Goal: Information Seeking & Learning: Compare options

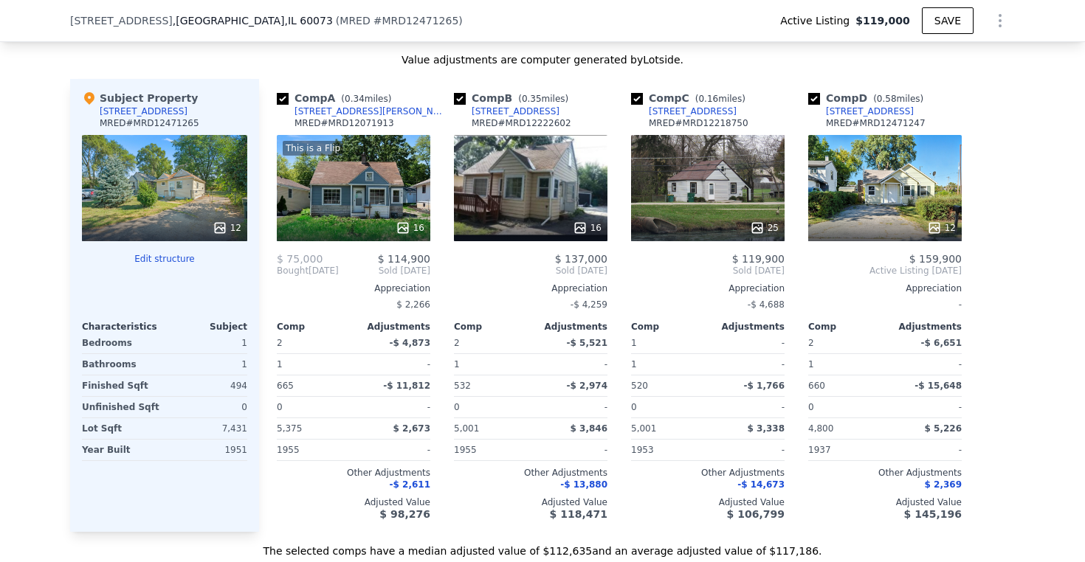
scroll to position [1568, 0]
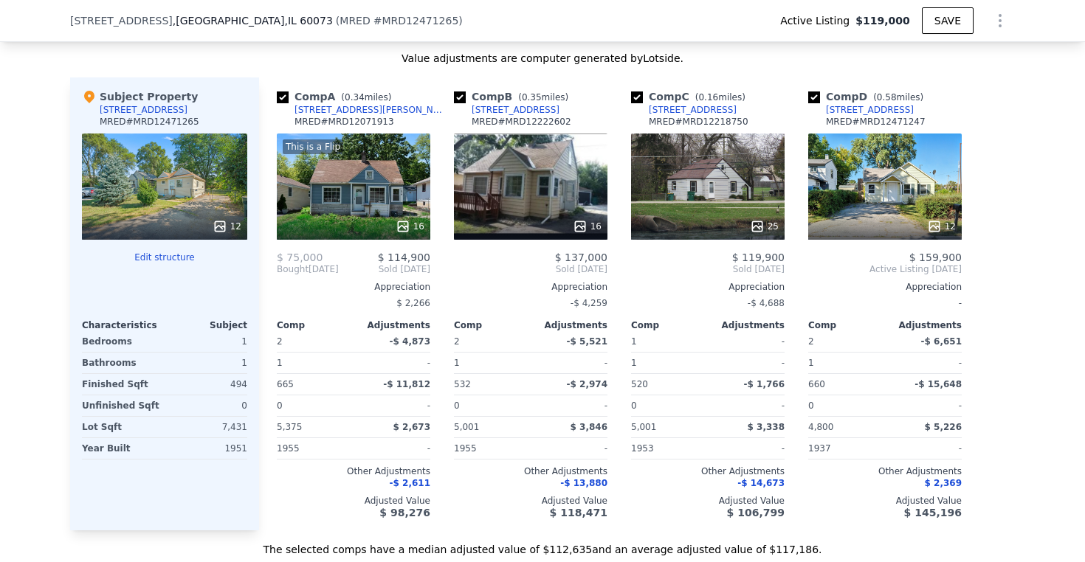
click at [283, 94] on input "checkbox" at bounding box center [283, 97] width 12 height 12
checkbox input "false"
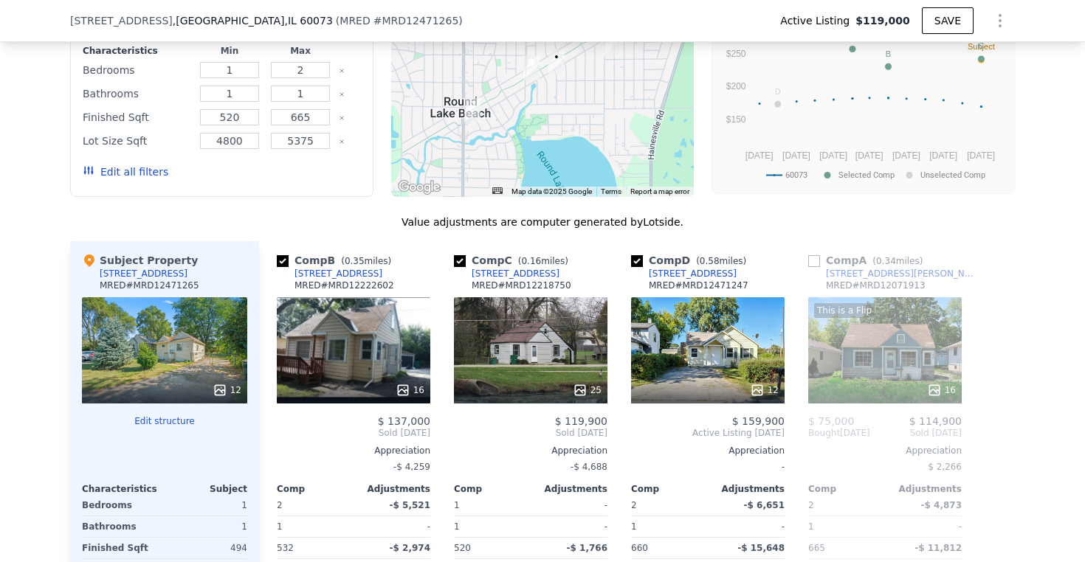
scroll to position [1369, 0]
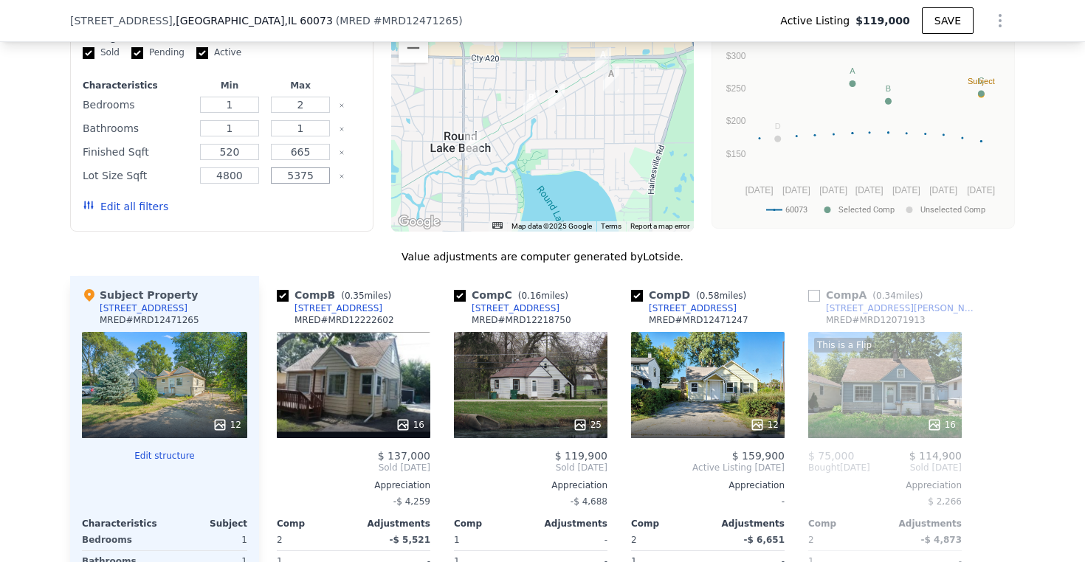
drag, startPoint x: 321, startPoint y: 170, endPoint x: 255, endPoint y: 170, distance: 65.7
click at [255, 170] on div "Lot Size Sqft 4800 5375" at bounding box center [222, 175] width 278 height 21
type input "8000"
click at [288, 204] on button "Update Search" at bounding box center [304, 206] width 111 height 21
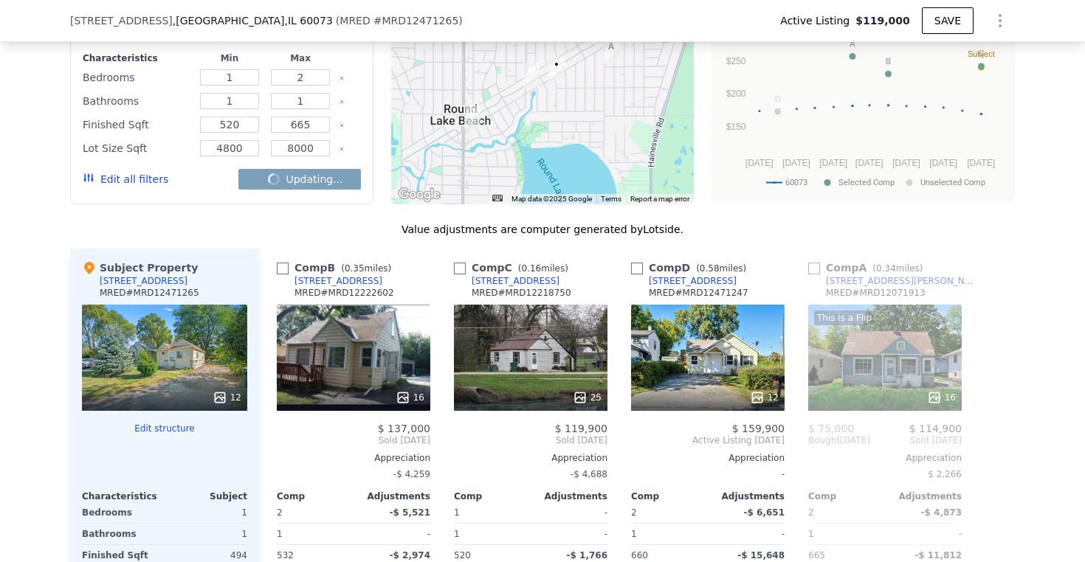
checkbox input "false"
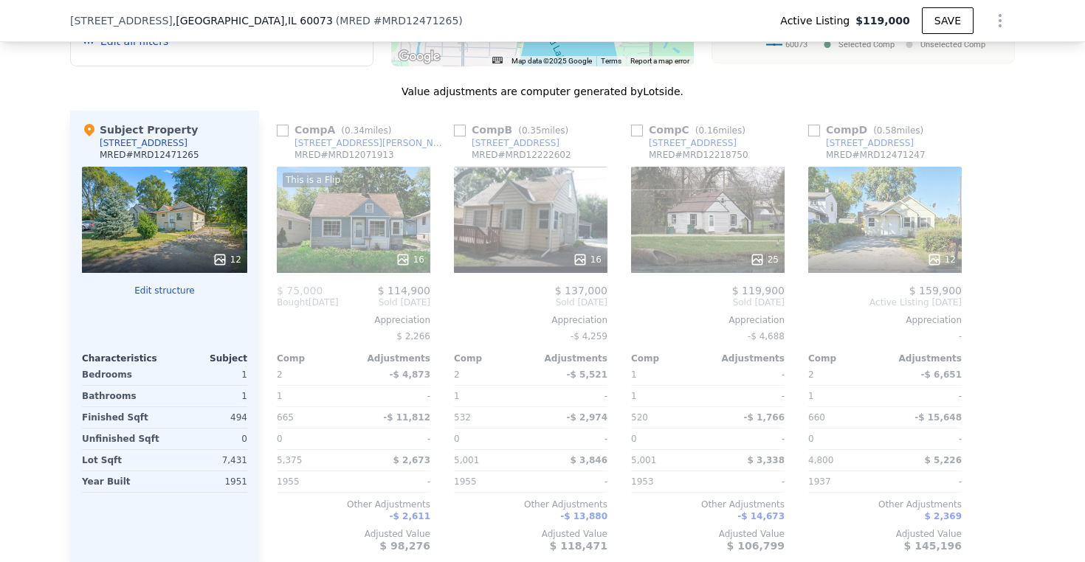
scroll to position [1565, 0]
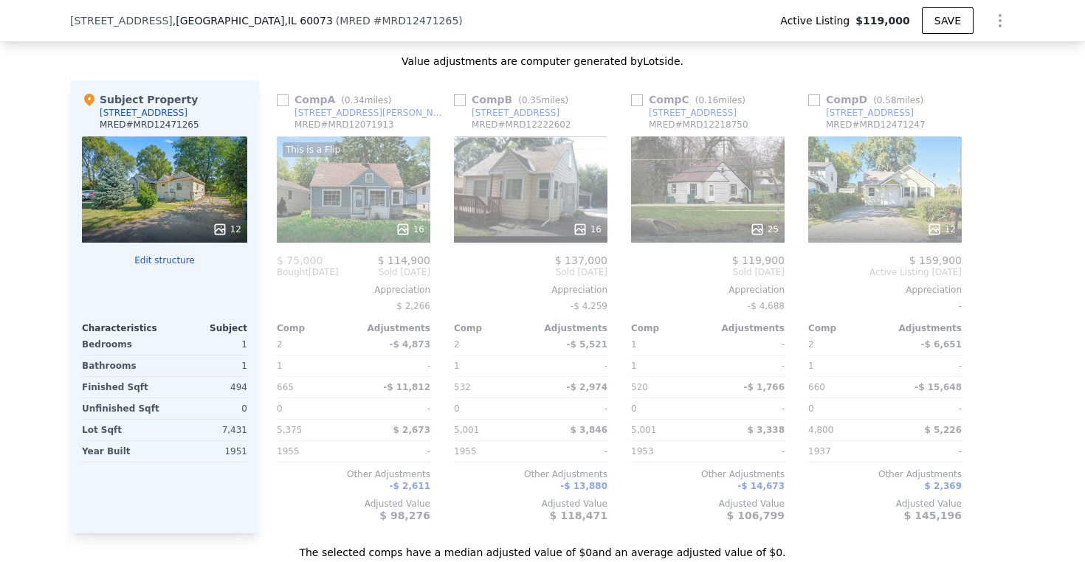
click at [463, 92] on div "Comp B ( 0.35 miles)" at bounding box center [514, 99] width 120 height 15
click at [463, 94] on input "checkbox" at bounding box center [460, 100] width 12 height 12
checkbox input "true"
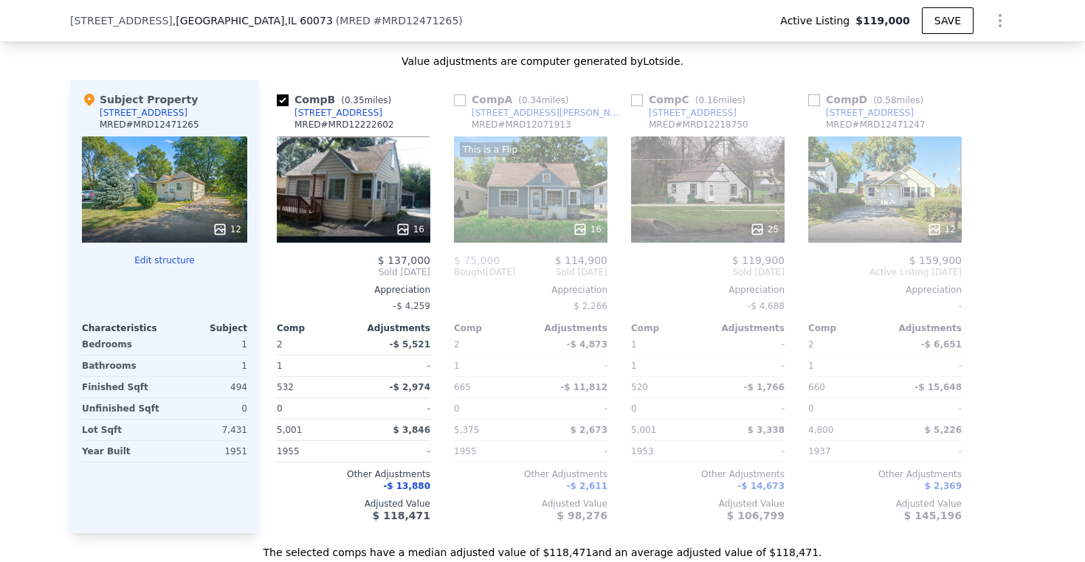
click at [633, 97] on input "checkbox" at bounding box center [637, 100] width 12 height 12
checkbox input "true"
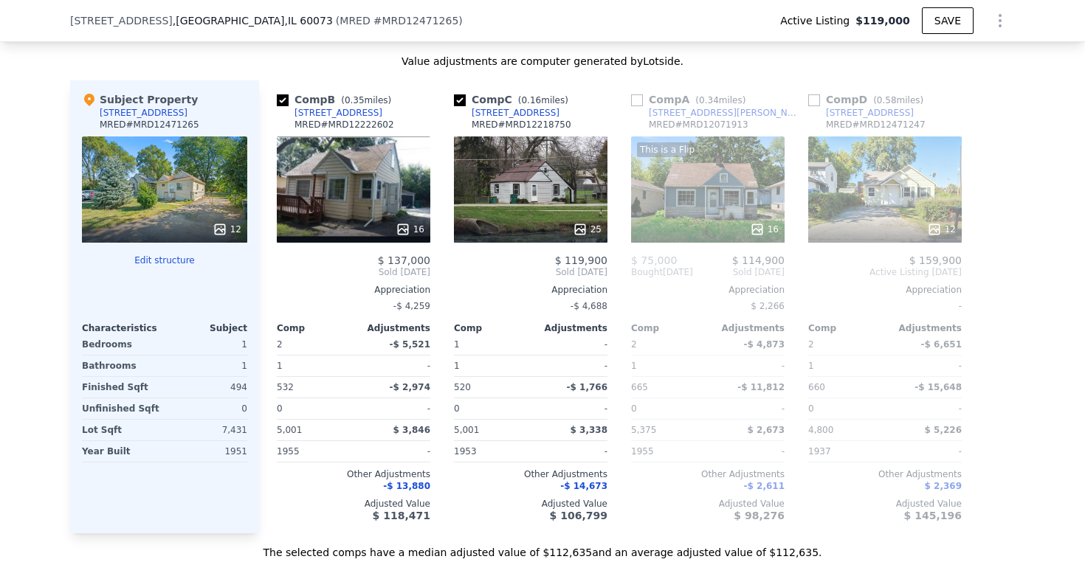
click at [821, 100] on div "Comp D ( 0.58 miles)" at bounding box center [868, 99] width 121 height 15
click at [812, 96] on input "checkbox" at bounding box center [814, 100] width 12 height 12
checkbox input "true"
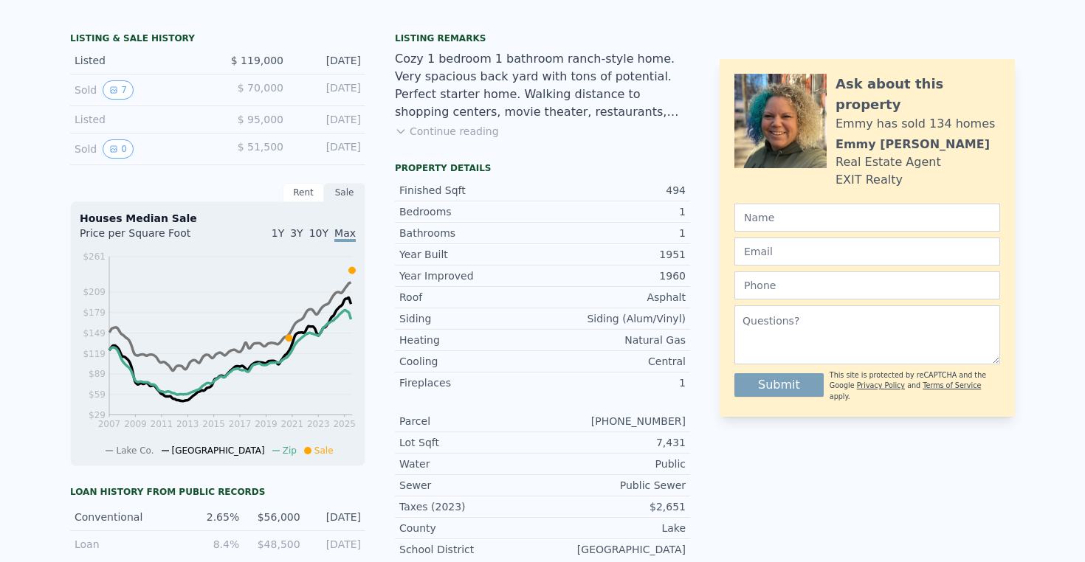
scroll to position [5, 0]
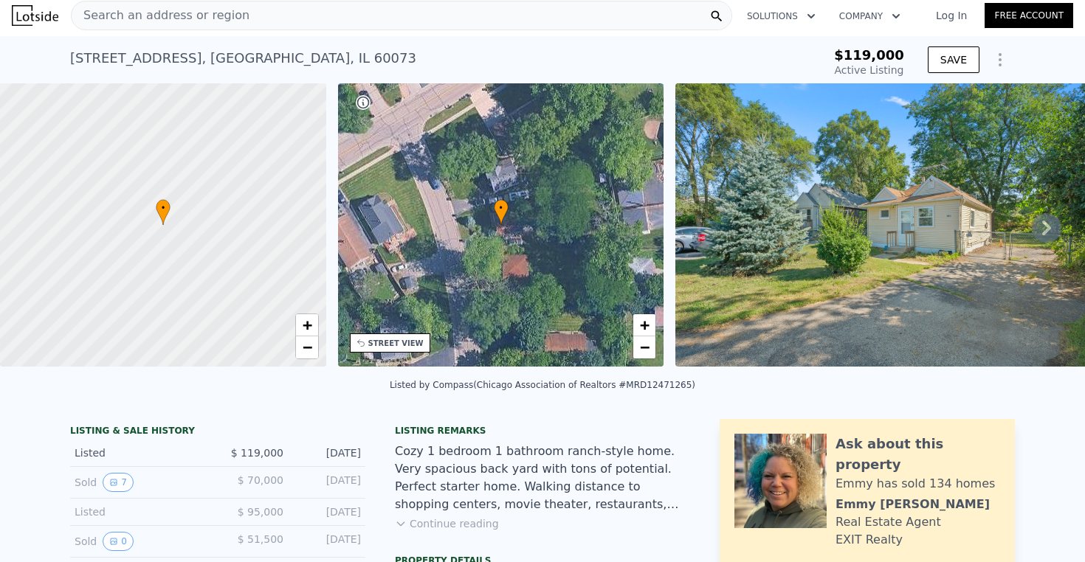
click at [270, 22] on div "Search an address or region" at bounding box center [401, 16] width 661 height 30
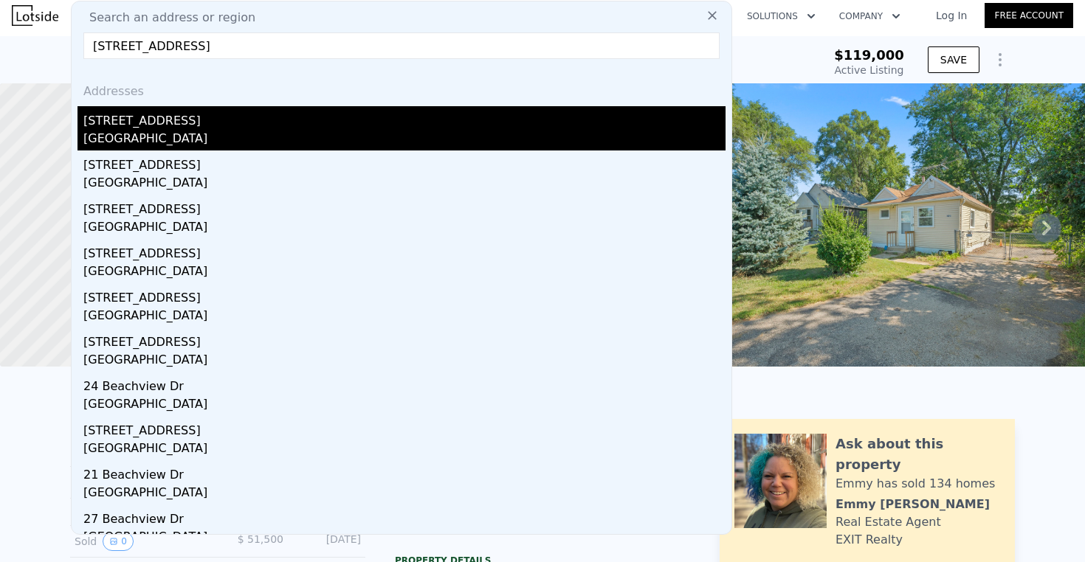
type input "[STREET_ADDRESS]"
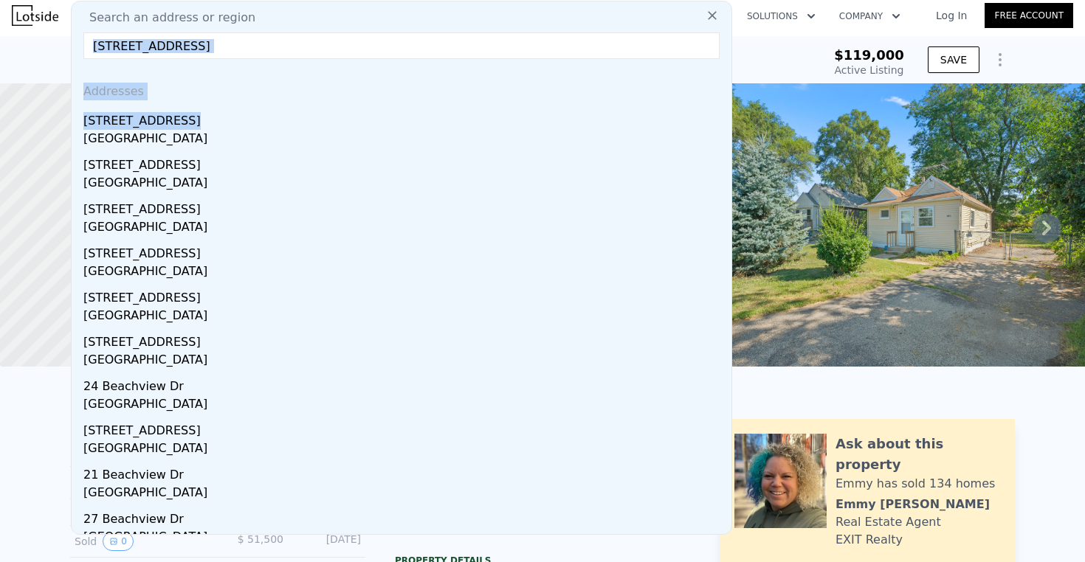
drag, startPoint x: 249, startPoint y: 121, endPoint x: 550, endPoint y: 23, distance: 316.6
click at [550, 23] on div "Search an address or region [STREET_ADDRESS] Addresses [STREET_ADDRESS][GEOGRAP…" at bounding box center [401, 268] width 661 height 534
click at [462, 41] on input "[STREET_ADDRESS]" at bounding box center [401, 45] width 636 height 27
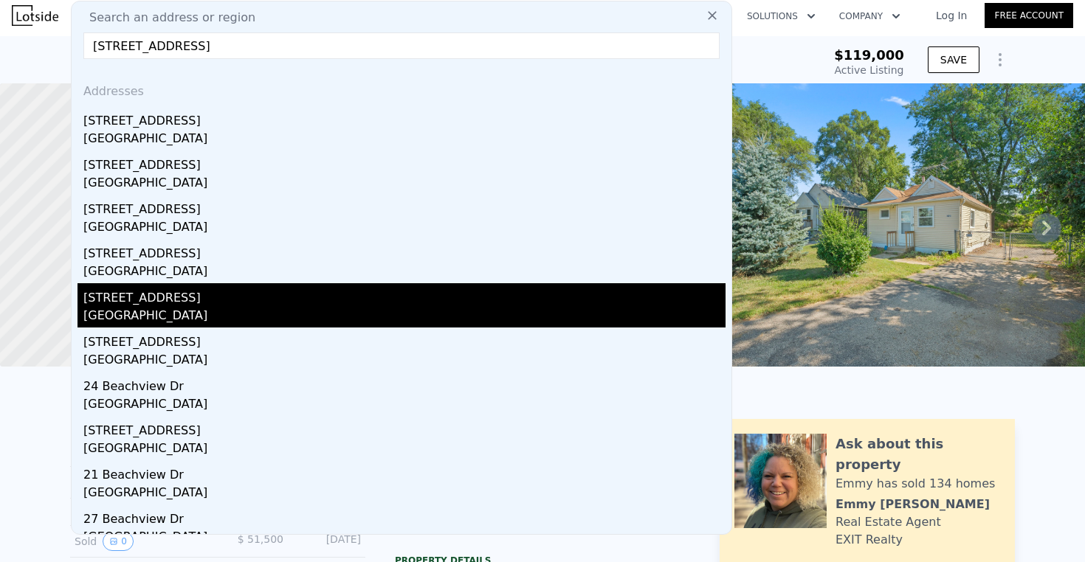
click at [241, 292] on div "[STREET_ADDRESS]" at bounding box center [404, 295] width 642 height 24
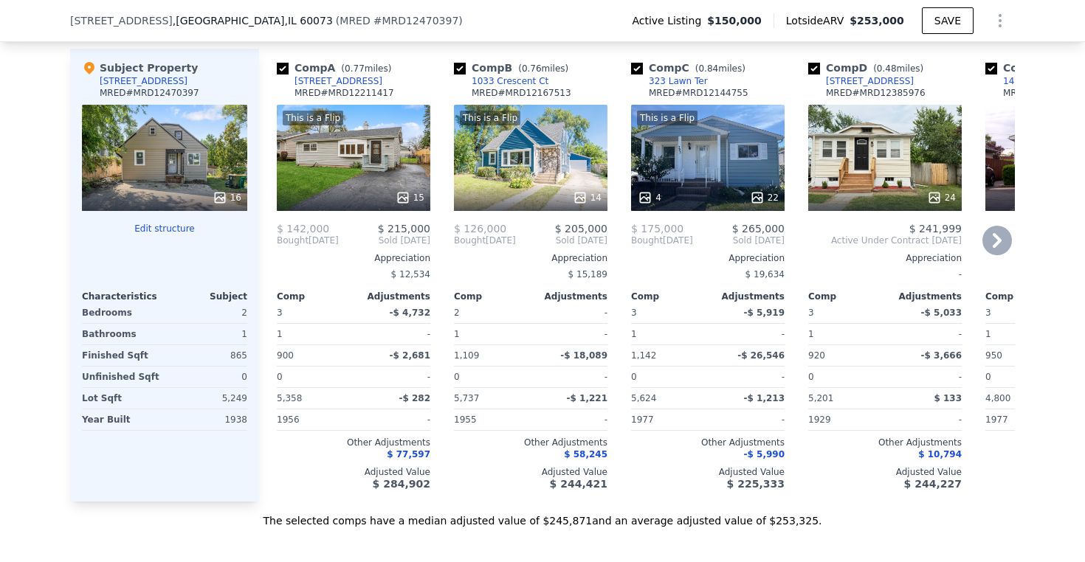
scroll to position [1620, 0]
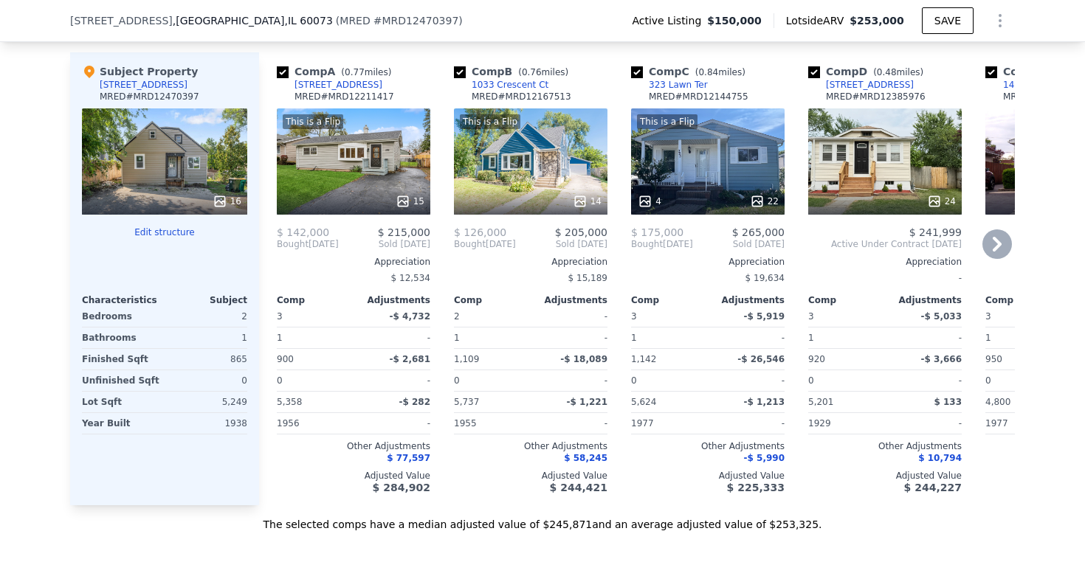
click at [370, 136] on div "This is a Flip 15" at bounding box center [353, 161] width 153 height 106
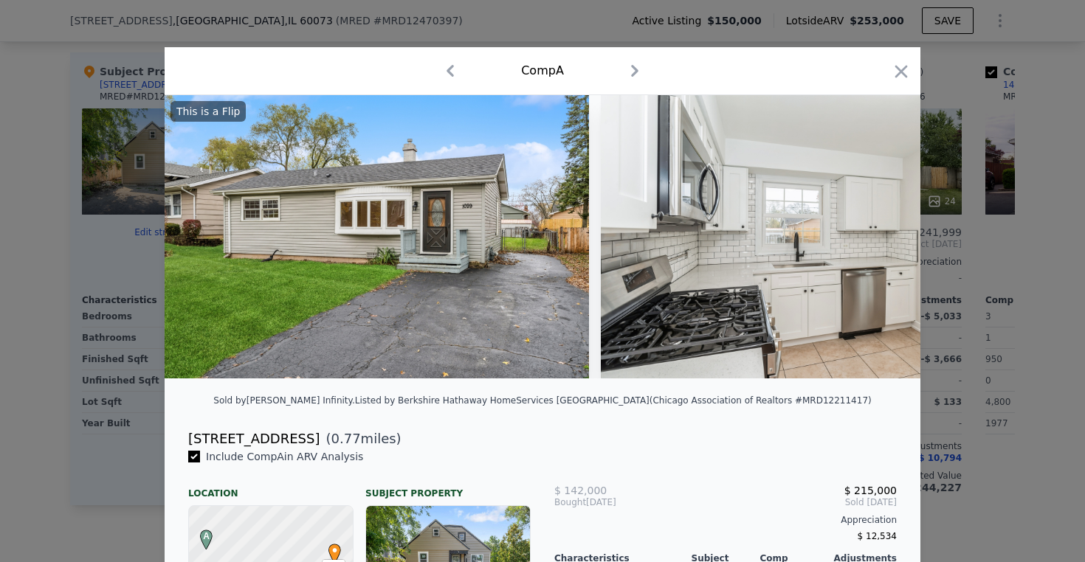
click at [1017, 266] on div at bounding box center [542, 281] width 1085 height 562
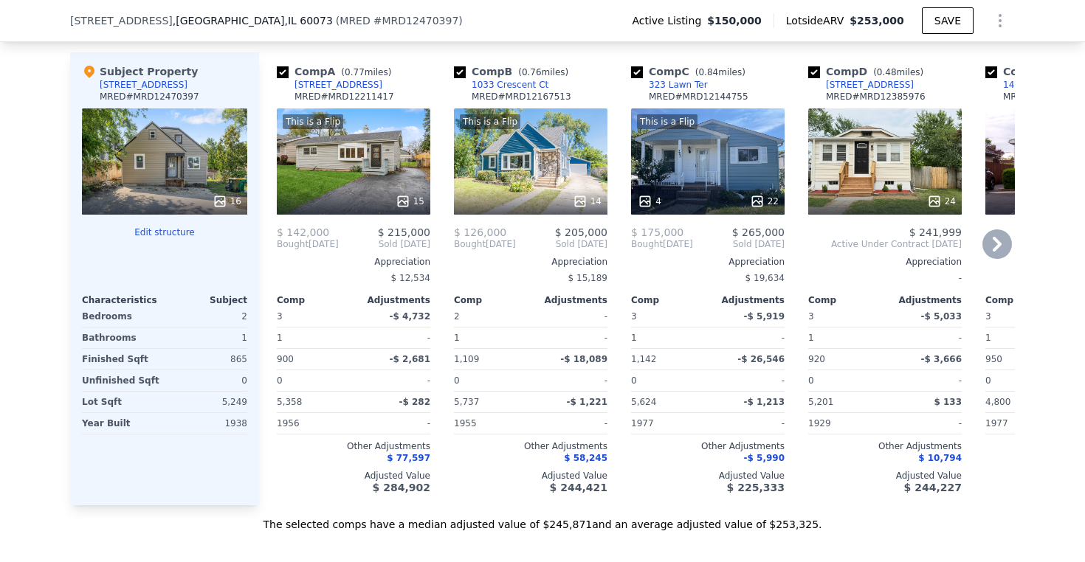
click at [538, 159] on div "This is a Flip 14" at bounding box center [530, 161] width 153 height 106
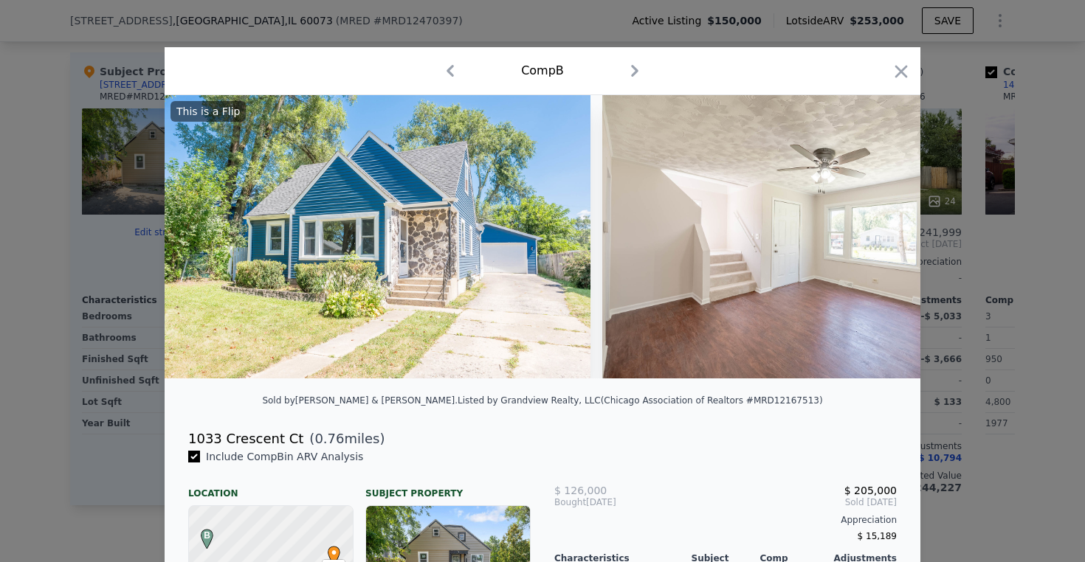
click at [943, 277] on div at bounding box center [542, 281] width 1085 height 562
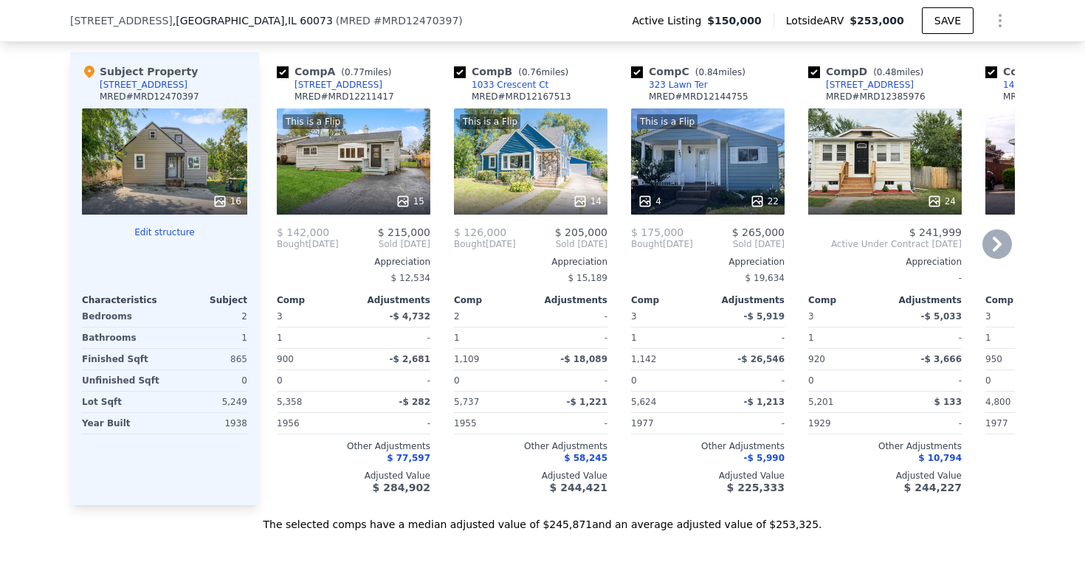
click at [679, 155] on div "This is a Flip 4 22" at bounding box center [707, 161] width 153 height 106
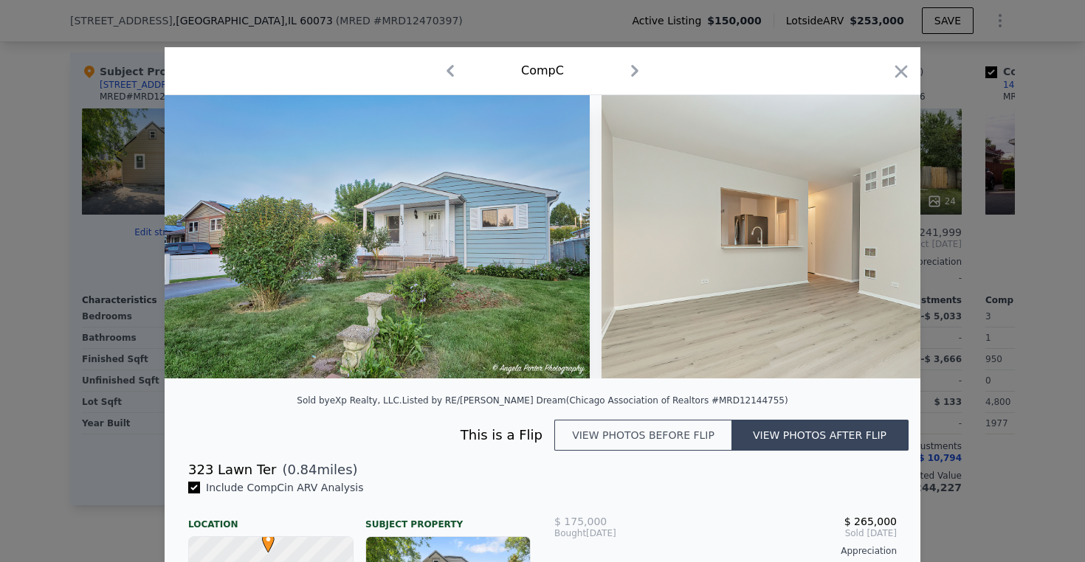
click at [961, 259] on div at bounding box center [542, 281] width 1085 height 562
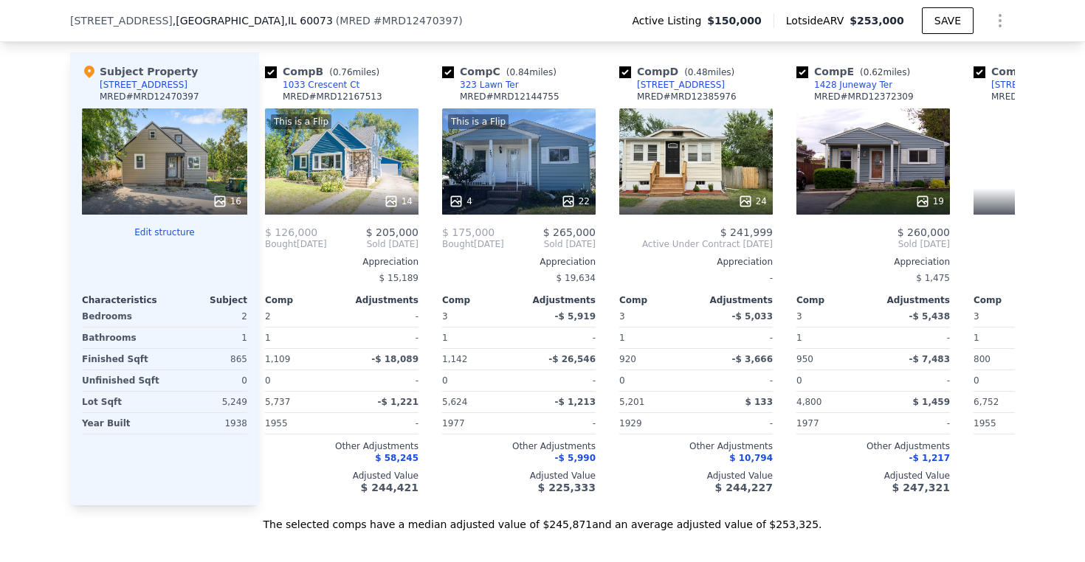
scroll to position [0, 174]
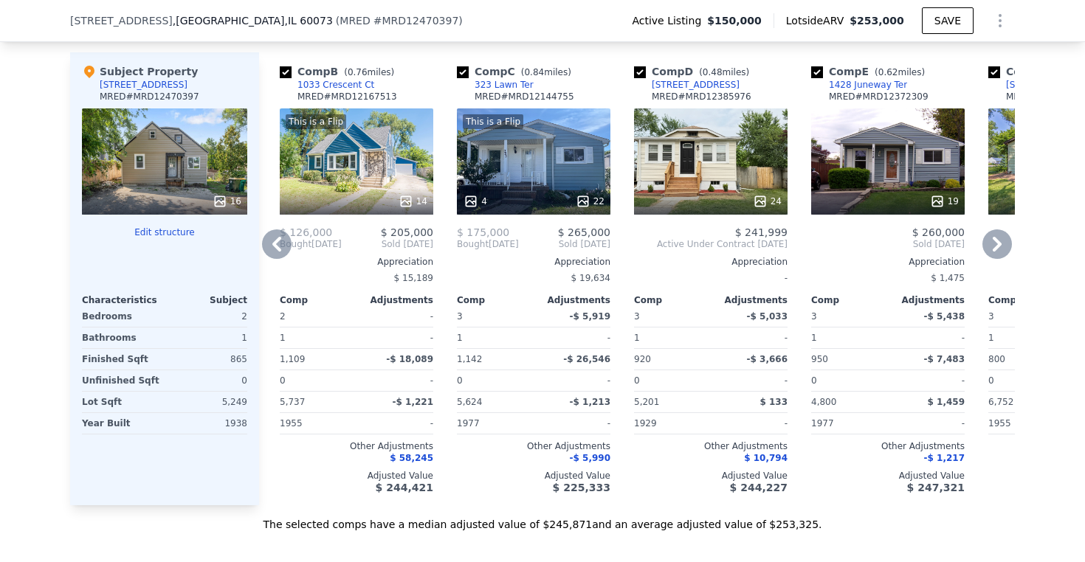
click at [462, 69] on input "checkbox" at bounding box center [463, 72] width 12 height 12
checkbox input "false"
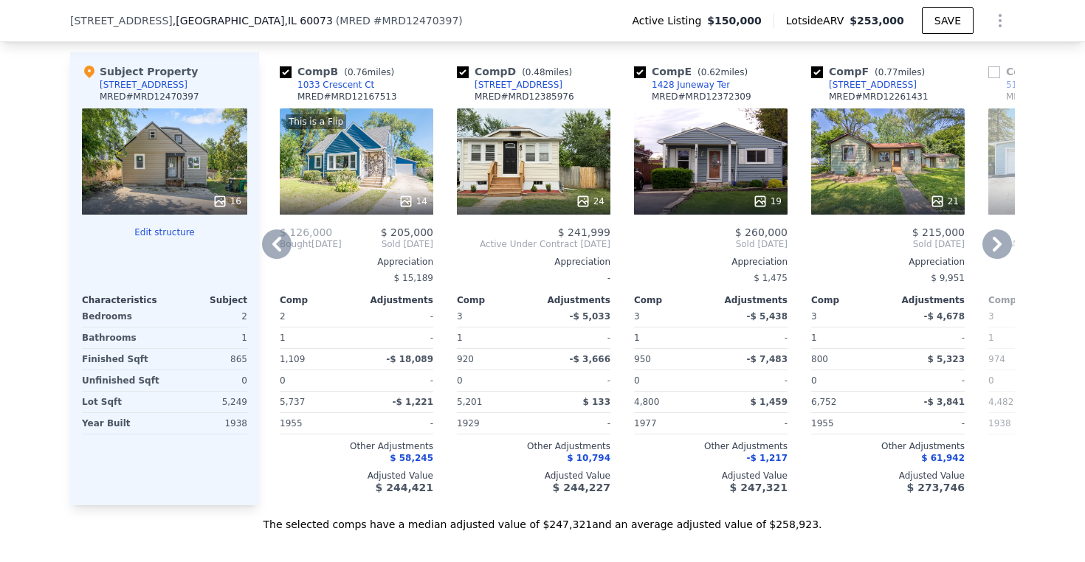
click at [284, 72] on input "checkbox" at bounding box center [286, 72] width 12 height 12
checkbox input "false"
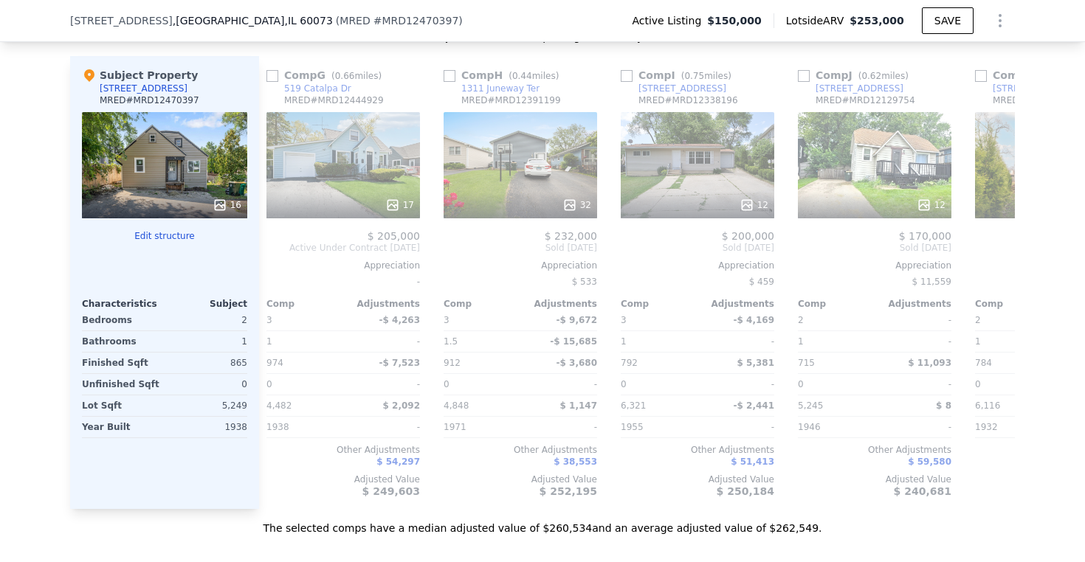
scroll to position [0, 710]
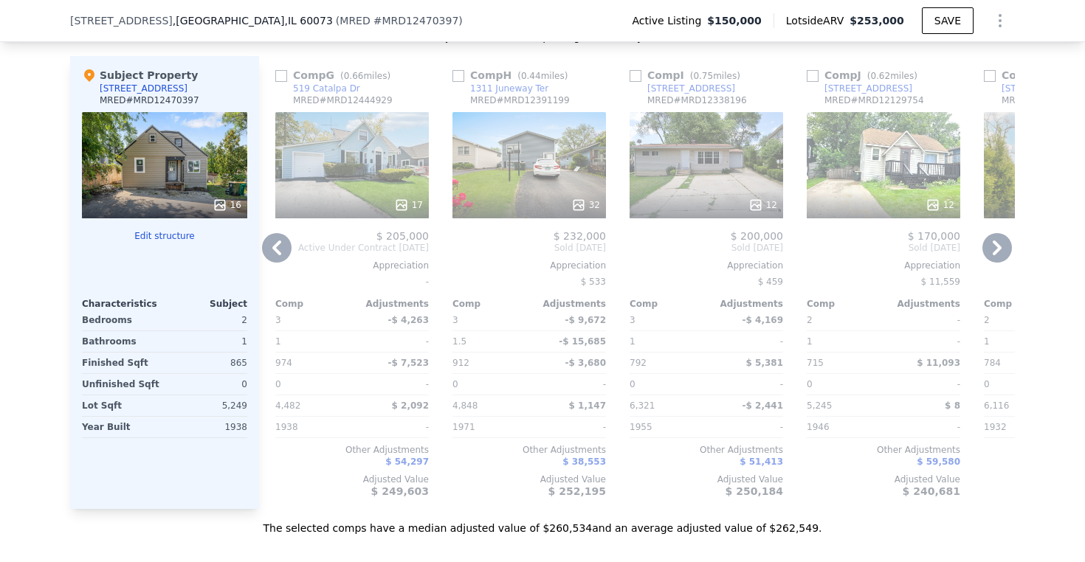
click at [460, 72] on input "checkbox" at bounding box center [458, 76] width 12 height 12
checkbox input "true"
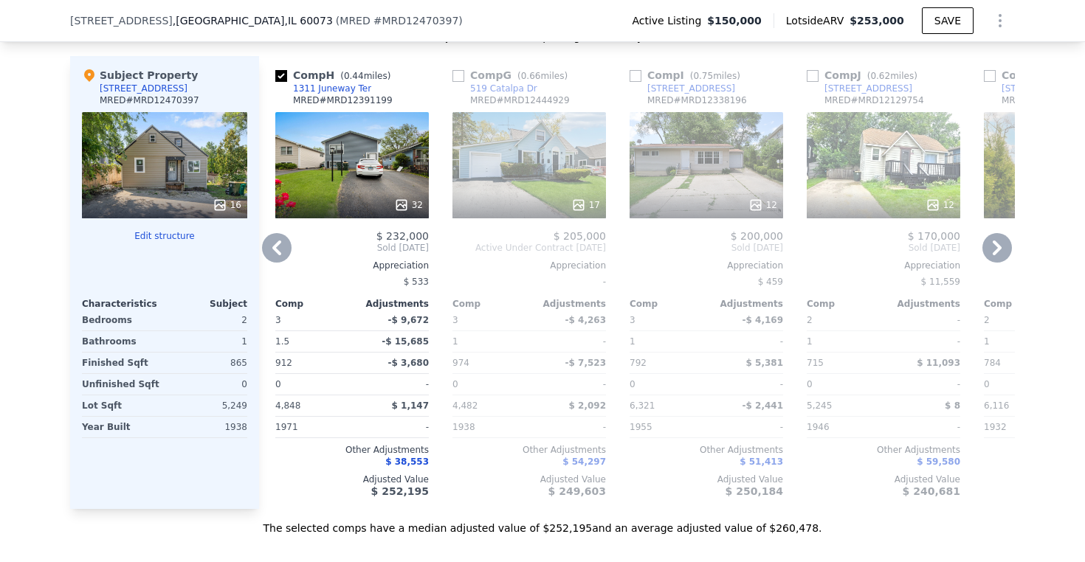
click at [460, 77] on input "checkbox" at bounding box center [458, 76] width 12 height 12
checkbox input "true"
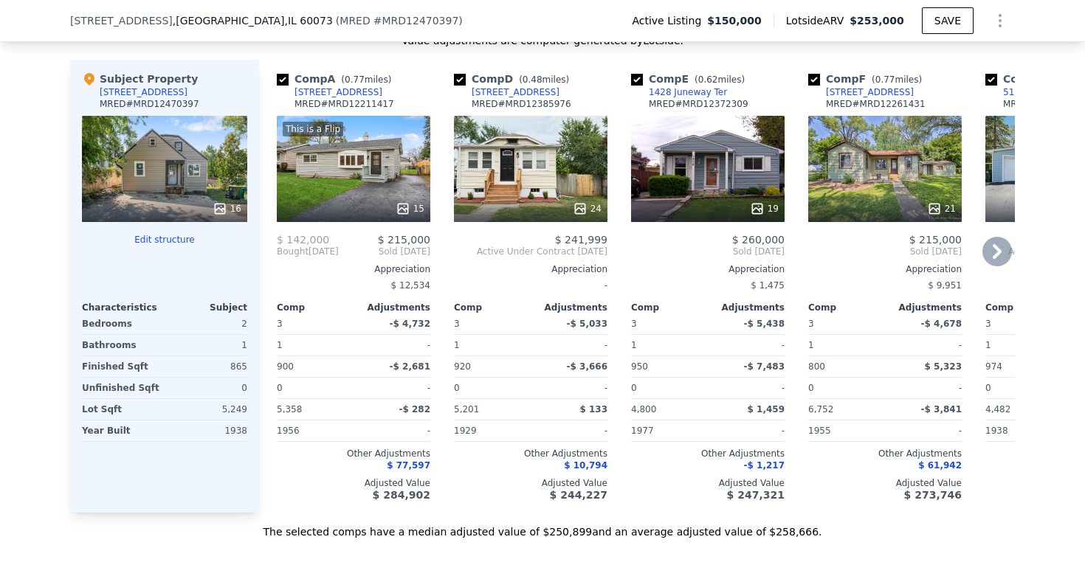
scroll to position [1619, 0]
